Goal: Information Seeking & Learning: Learn about a topic

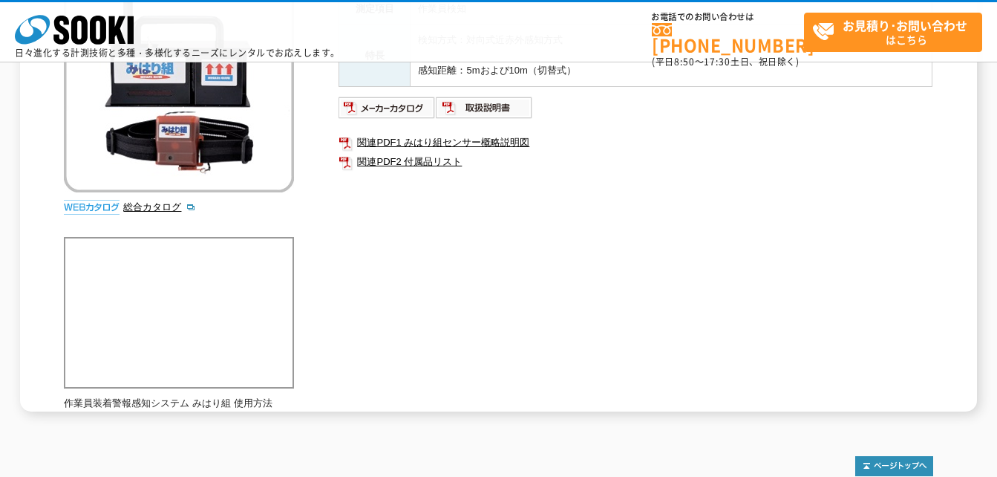
scroll to position [223, 0]
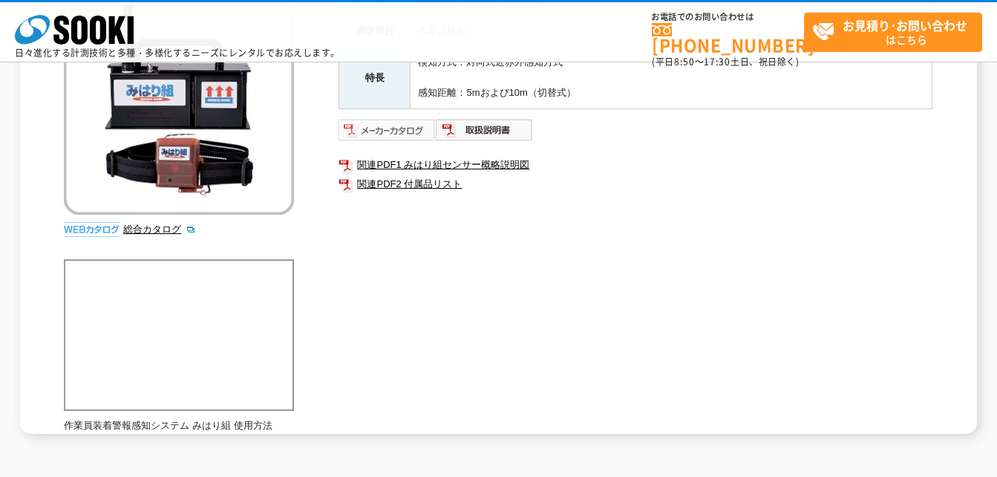
click at [404, 133] on img at bounding box center [387, 130] width 97 height 24
click at [495, 136] on img at bounding box center [484, 130] width 97 height 24
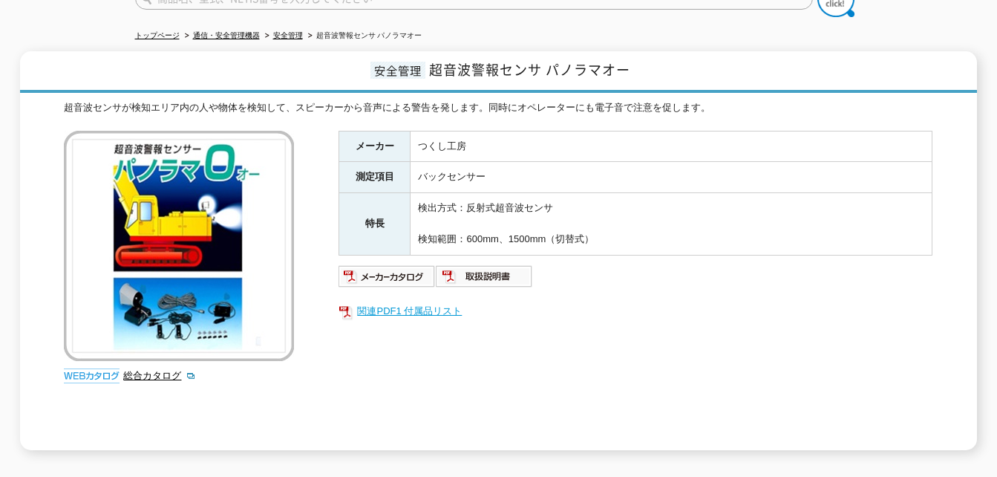
scroll to position [149, 0]
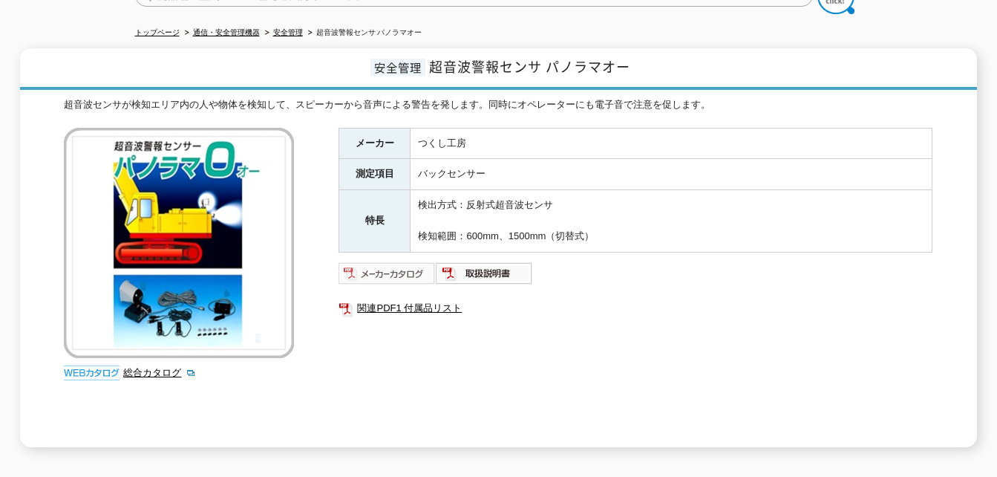
click at [377, 273] on img at bounding box center [387, 273] width 97 height 24
click at [486, 264] on img at bounding box center [484, 273] width 97 height 24
click at [403, 271] on img at bounding box center [387, 273] width 97 height 24
click at [460, 261] on img at bounding box center [484, 273] width 97 height 24
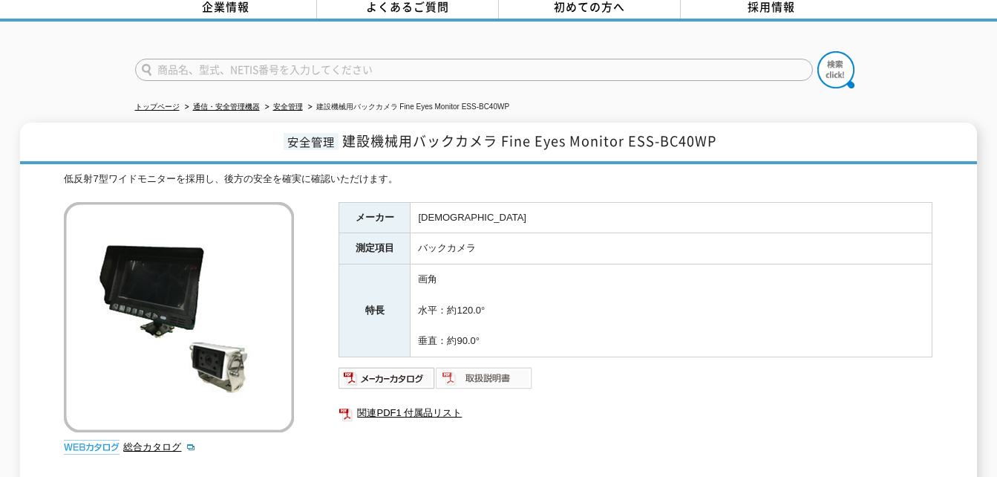
click at [498, 366] on img at bounding box center [484, 378] width 97 height 24
